Goal: Transaction & Acquisition: Purchase product/service

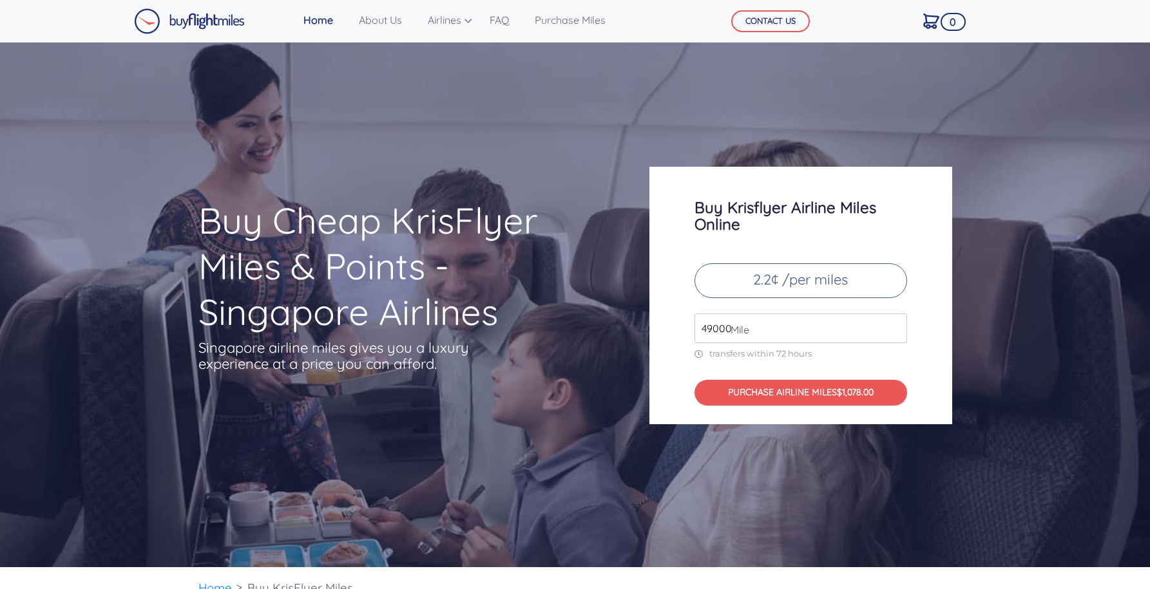
click at [729, 327] on span "Mile" at bounding box center [736, 329] width 25 height 15
click at [734, 332] on span "Mile" at bounding box center [736, 329] width 25 height 15
drag, startPoint x: 730, startPoint y: 328, endPoint x: 687, endPoint y: 328, distance: 42.5
click at [687, 328] on div "Buy Krisflyer Airline Miles Online 2.2¢ /per miles 49000 Mile transfers within …" at bounding box center [800, 296] width 303 height 258
click at [804, 320] on input "49000" at bounding box center [800, 329] width 213 height 30
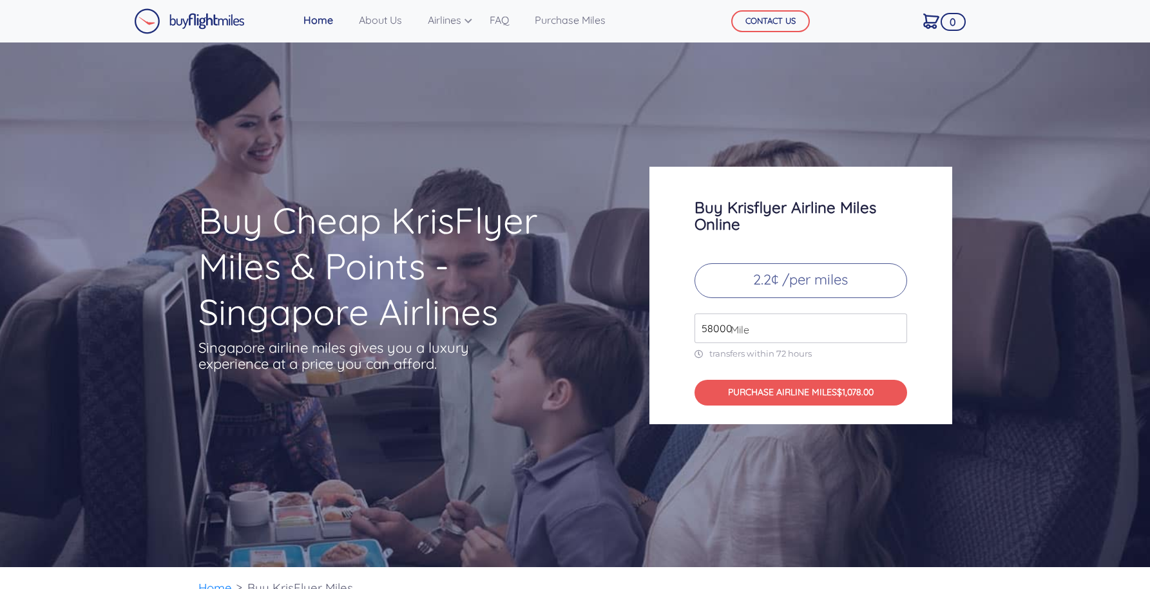
click at [894, 323] on input "58000" at bounding box center [800, 329] width 213 height 30
type input "49000"
click at [896, 333] on input "49000" at bounding box center [800, 329] width 213 height 30
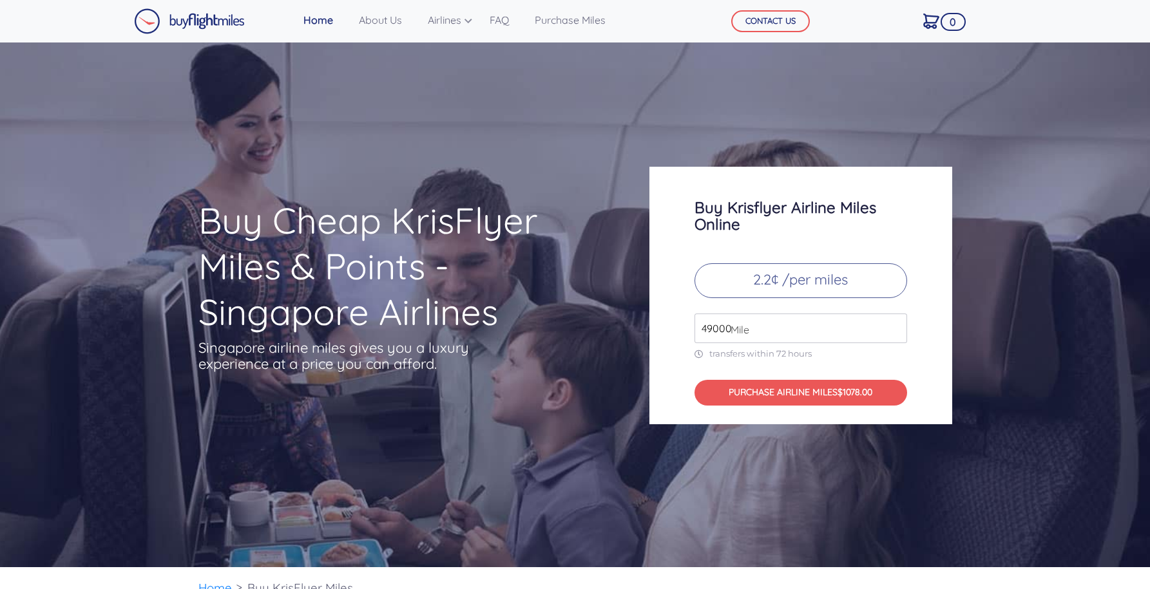
click at [896, 333] on input "49000" at bounding box center [800, 329] width 213 height 30
click at [694, 320] on input "49000" at bounding box center [800, 329] width 213 height 30
